Goal: Information Seeking & Learning: Learn about a topic

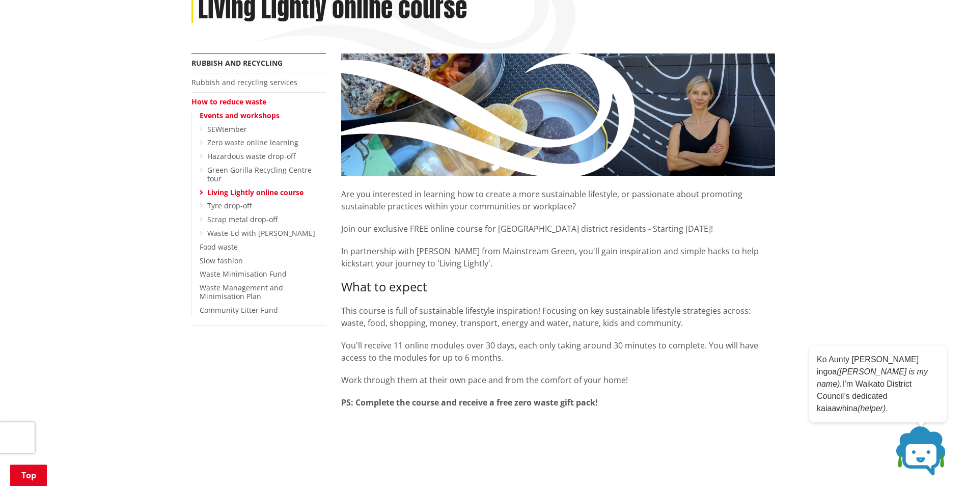
scroll to position [153, 0]
click at [201, 130] on icon at bounding box center [202, 128] width 4 height 7
click at [202, 129] on icon at bounding box center [202, 128] width 4 height 7
click at [225, 129] on link "SEWtember" at bounding box center [227, 129] width 40 height 10
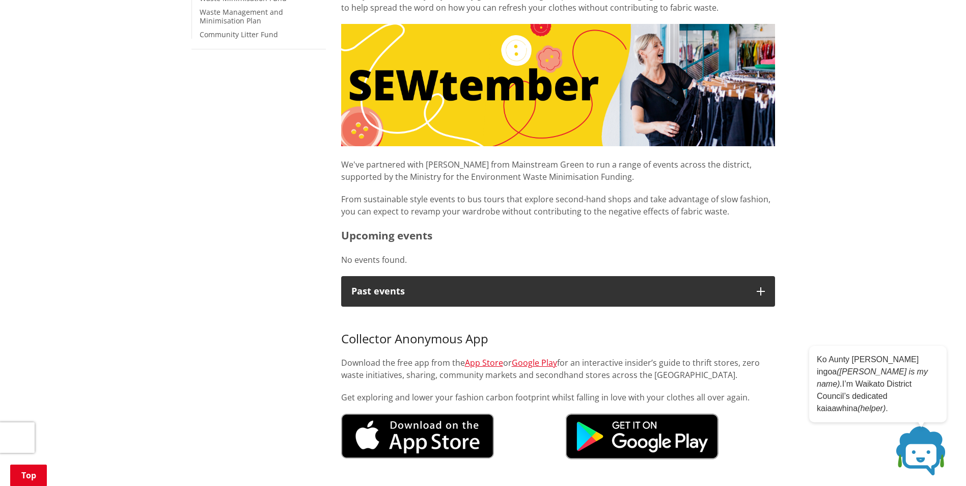
scroll to position [305, 0]
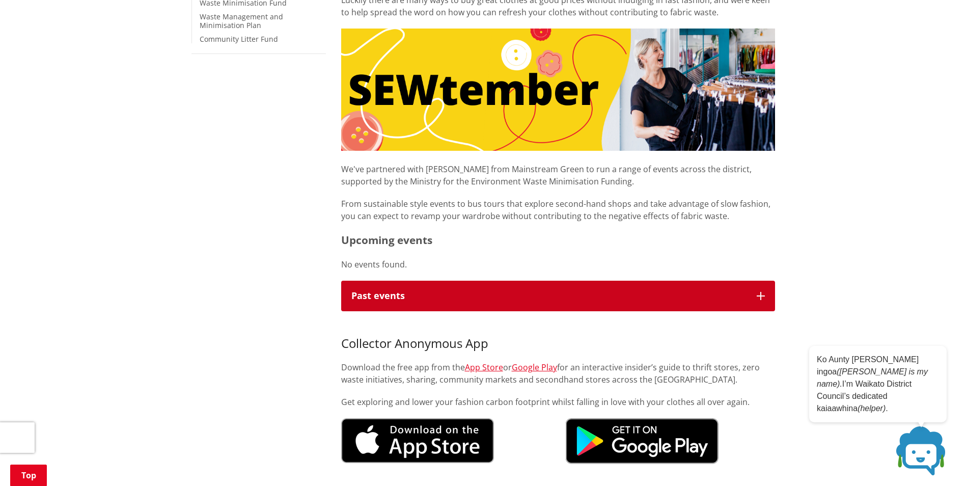
click at [762, 301] on button "Past events" at bounding box center [558, 296] width 434 height 31
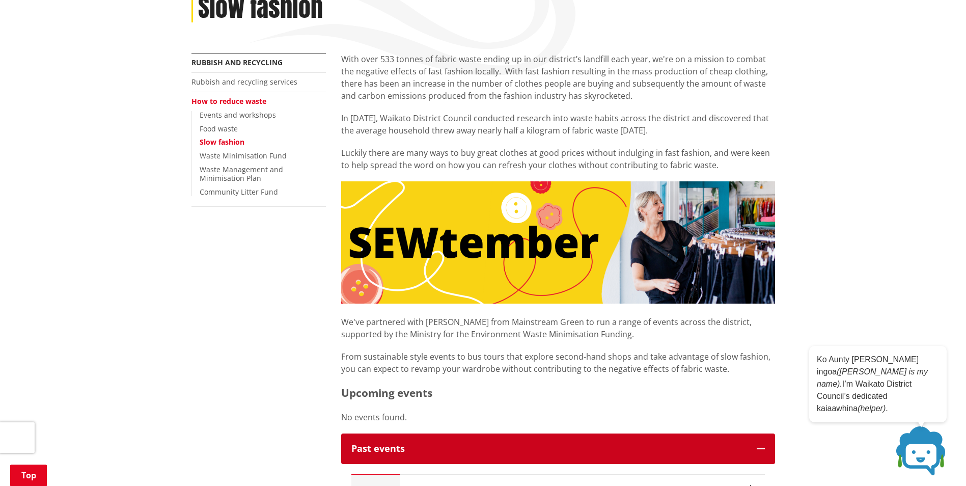
scroll to position [0, 0]
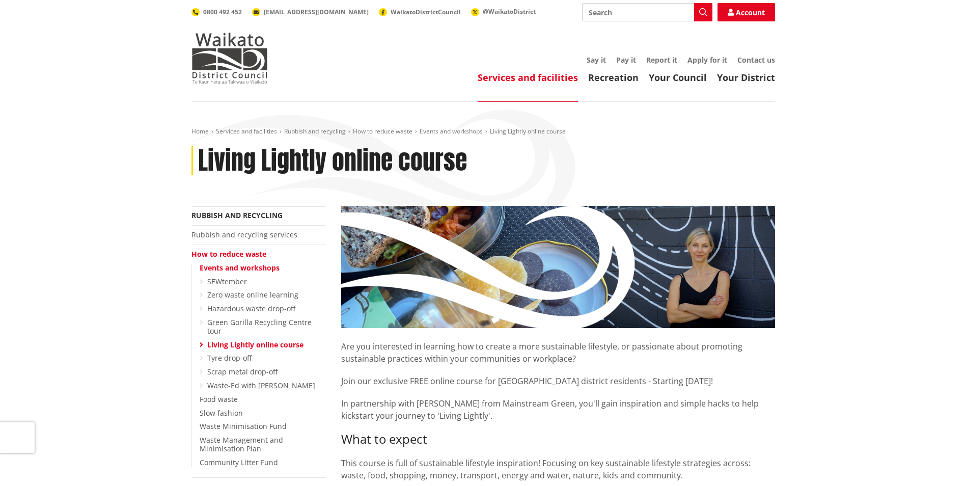
scroll to position [153, 0]
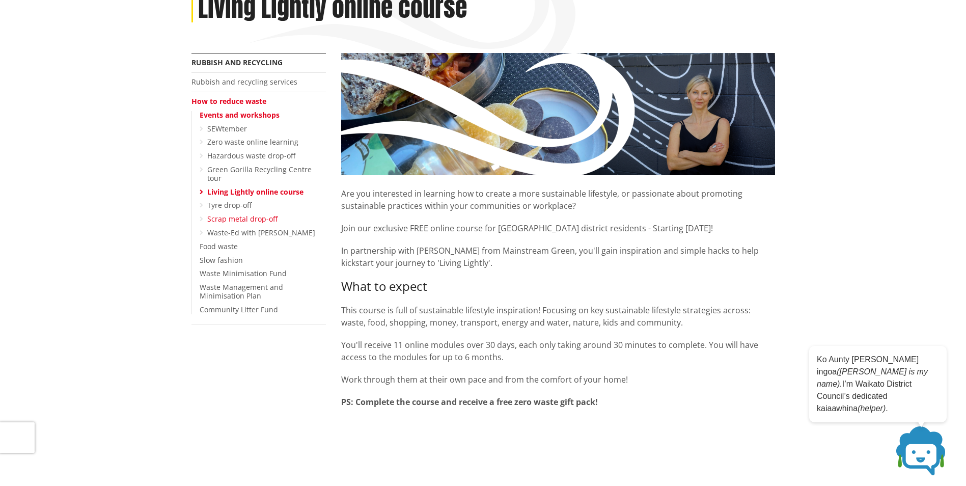
click at [236, 214] on link "Scrap metal drop-off" at bounding box center [242, 219] width 70 height 10
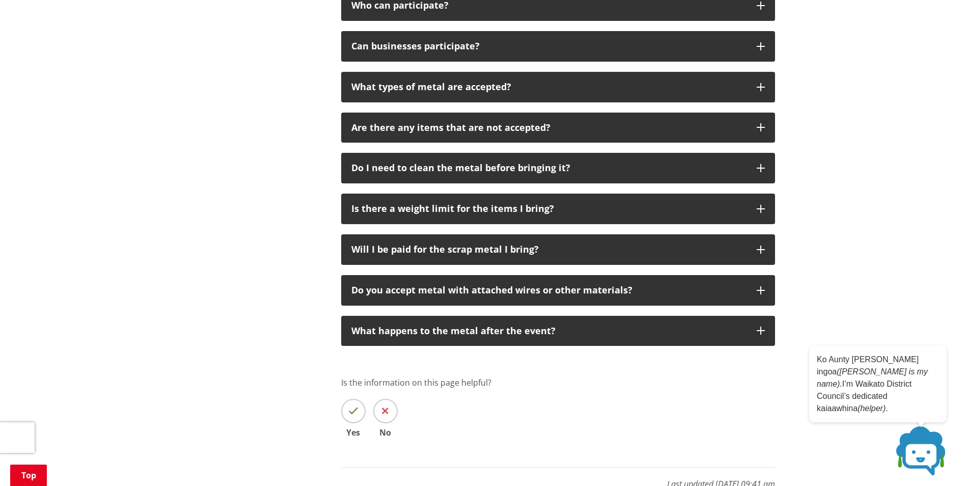
scroll to position [662, 0]
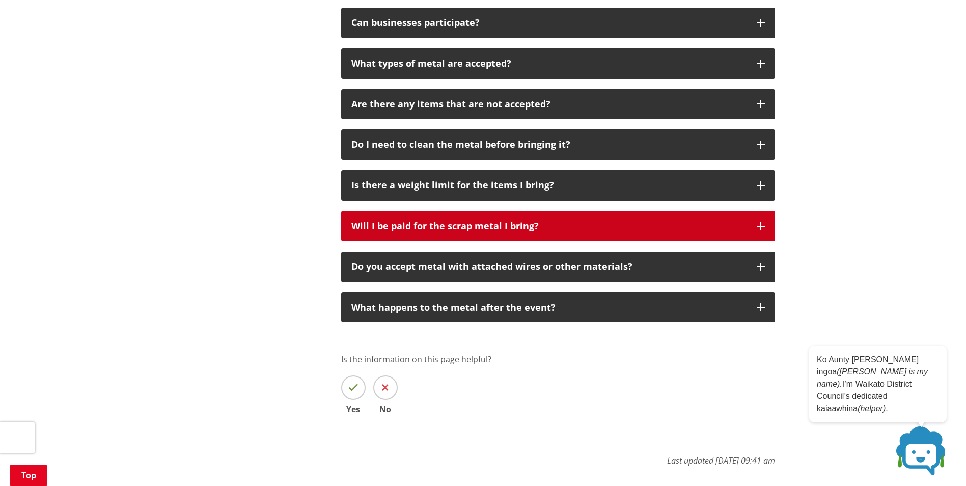
click at [763, 224] on icon "button" at bounding box center [760, 226] width 8 height 8
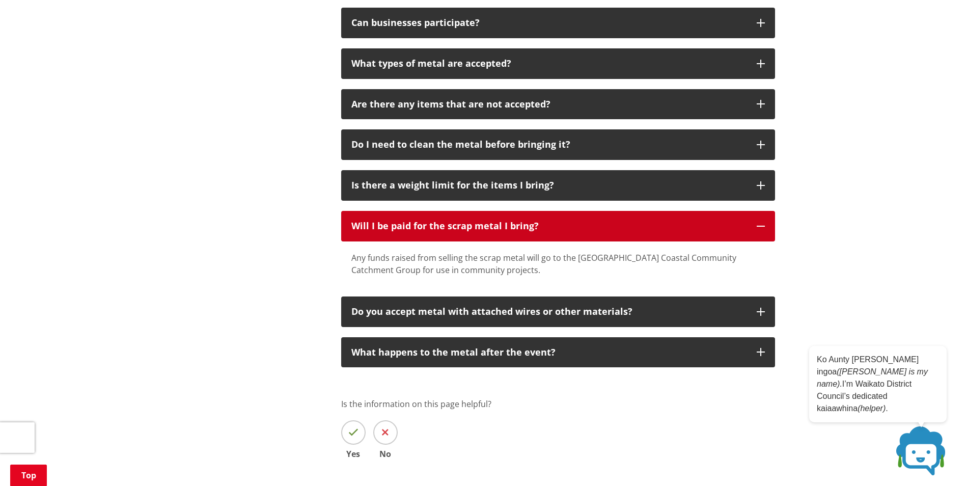
click at [759, 225] on icon "button" at bounding box center [760, 226] width 8 height 8
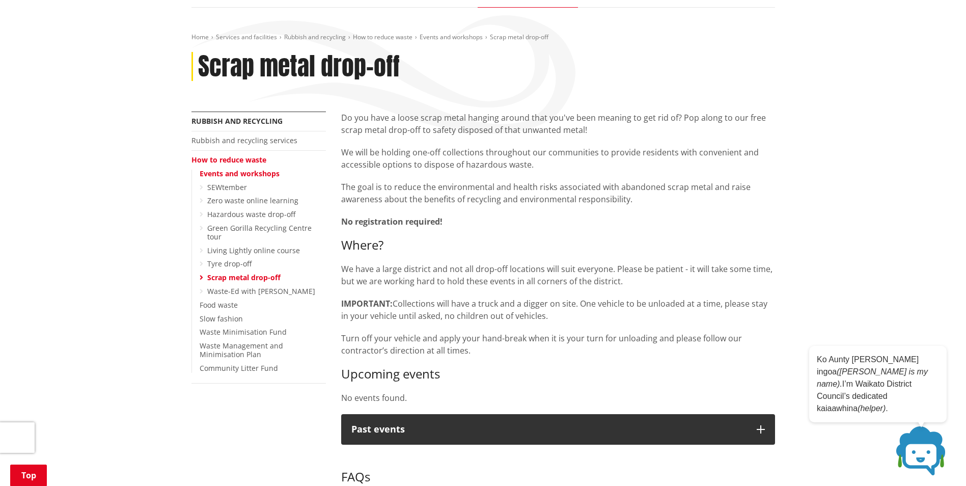
scroll to position [153, 0]
